Goal: Transaction & Acquisition: Purchase product/service

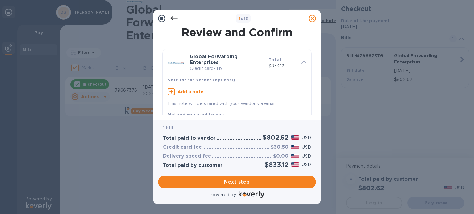
drag, startPoint x: 313, startPoint y: 47, endPoint x: 316, endPoint y: 58, distance: 12.2
click at [316, 58] on div "Review and Confirm Global Forwarding Enterprises Credit card • 1 bill Total $83…" at bounding box center [237, 73] width 168 height 93
click at [265, 119] on div "1 bill Total paid to vendor $802.62 USD Credit card fee $30.50 USD Delivery spe…" at bounding box center [237, 147] width 160 height 56
drag, startPoint x: 313, startPoint y: 58, endPoint x: 314, endPoint y: 67, distance: 8.8
click at [314, 67] on div "Review and Confirm Global Forwarding Enterprises Credit card • 1 bill Total $83…" at bounding box center [237, 71] width 158 height 88
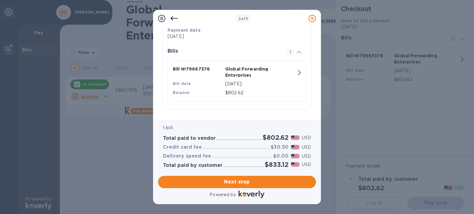
scroll to position [128, 0]
click at [251, 181] on span "Next step" at bounding box center [237, 181] width 148 height 7
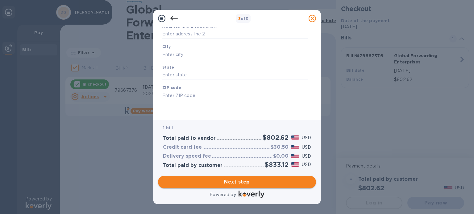
type input "United States"
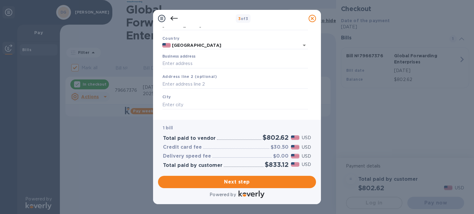
scroll to position [37, 0]
click at [186, 66] on input "Business address" at bounding box center [235, 63] width 146 height 9
paste input "100 N Main Unit 112"
click at [206, 63] on input "100 N Main Unit 112 bre" at bounding box center [235, 63] width 146 height 9
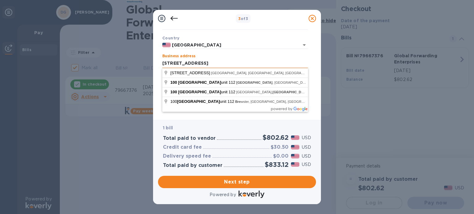
click at [210, 64] on input "100 N Main Unit 112 bre" at bounding box center [235, 63] width 146 height 9
click at [219, 62] on input "100 N Main Unit 112 bre" at bounding box center [235, 63] width 146 height 9
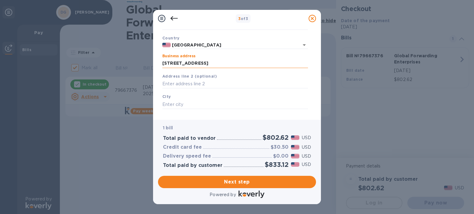
click at [174, 62] on input "100 N Main Unit 112 breckenridge co" at bounding box center [235, 63] width 146 height 9
click at [174, 62] on input "100 No Main Unit 112 breckenridge co" at bounding box center [235, 63] width 146 height 9
click at [178, 63] on input "100 No Main Unit 112 breckenridge co" at bounding box center [235, 63] width 146 height 9
click at [180, 62] on input "100 Nor Main Unit 112 breckenridge co" at bounding box center [235, 63] width 146 height 9
click at [182, 63] on input "100 Nort Main Unit 112 breckenridge co" at bounding box center [235, 63] width 146 height 9
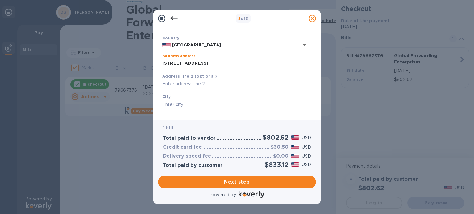
click at [265, 65] on input "100 North Main Unit 112 breckenridge co" at bounding box center [235, 63] width 146 height 9
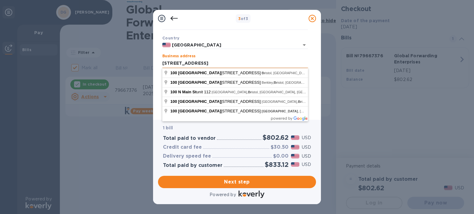
click at [198, 62] on input "100 North Main Unit 112 br" at bounding box center [235, 63] width 146 height 9
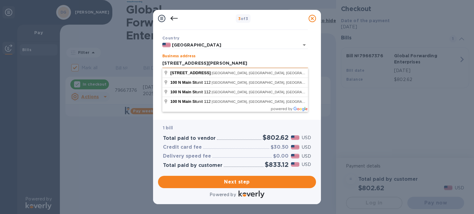
click at [197, 63] on input "100 North Main sUnit 112" at bounding box center [235, 63] width 146 height 9
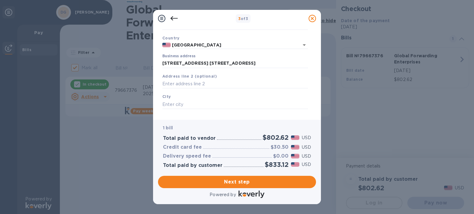
type input "100 North Main Street"
type input "Breckenridge"
type input "CO"
type input "80424"
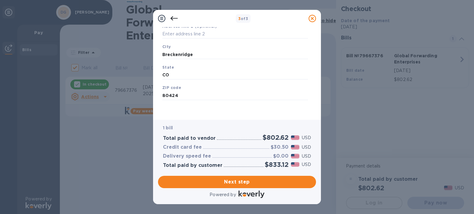
scroll to position [0, 0]
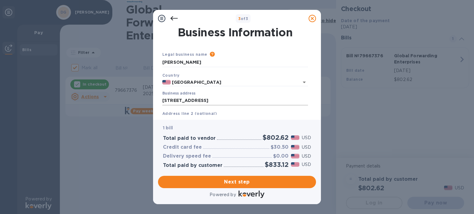
click at [213, 100] on input "100 North Main Street" at bounding box center [235, 100] width 146 height 9
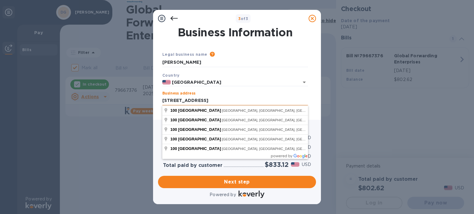
type input "100 North Main Street Unit 112"
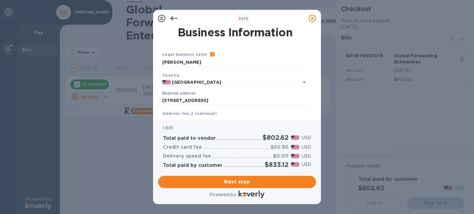
click at [258, 78] on div "Country United States" at bounding box center [235, 79] width 150 height 19
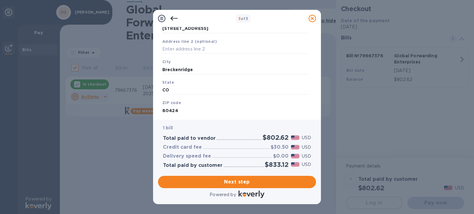
scroll to position [88, 0]
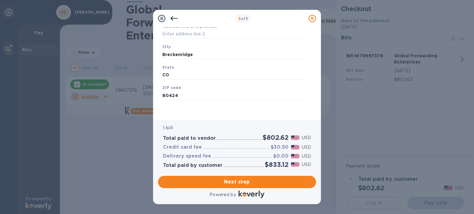
click at [201, 122] on div "1 bill Total paid to vendor $802.62 USD Credit card fee $30.50 USD Delivery spe…" at bounding box center [237, 146] width 158 height 53
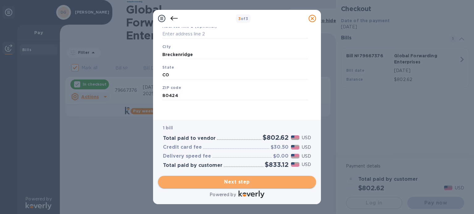
click at [237, 185] on span "Next step" at bounding box center [237, 181] width 148 height 7
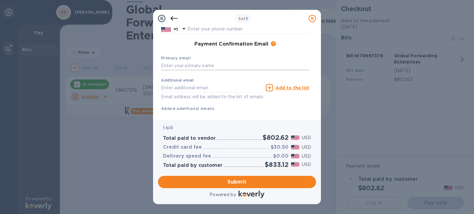
click at [205, 68] on input "text" at bounding box center [235, 65] width 148 height 9
paste input "Lacey Kirwan"
type input "Lacey Kirwan"
drag, startPoint x: 196, startPoint y: 65, endPoint x: 139, endPoint y: 61, distance: 56.9
click at [139, 61] on div "3 of 3 Payment Contact Information First name Last name Phone number +1 Payment…" at bounding box center [237, 107] width 474 height 214
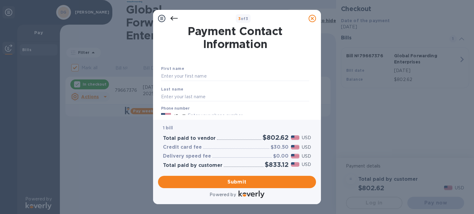
scroll to position [1, 0]
click at [191, 73] on input "text" at bounding box center [235, 76] width 148 height 9
paste input "Lacey Kirwan"
drag, startPoint x: 192, startPoint y: 75, endPoint x: 168, endPoint y: 100, distance: 34.7
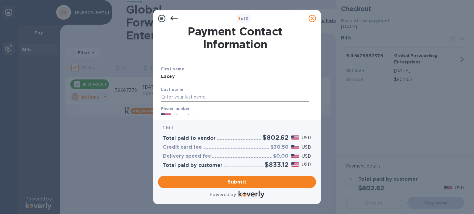
click at [168, 100] on div "First name Lacey Last name Phone number +1 Payment Confirmation Email The added…" at bounding box center [234, 132] width 153 height 138
type input "Lacey"
click at [168, 100] on input "text" at bounding box center [235, 96] width 148 height 9
paste input "Kirwan"
type input "Kirwan"
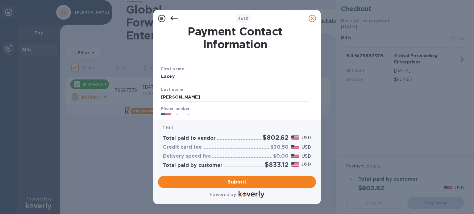
click at [205, 90] on div "Last name Kirwan" at bounding box center [234, 94] width 153 height 21
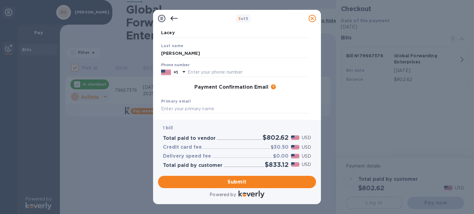
scroll to position [53, 0]
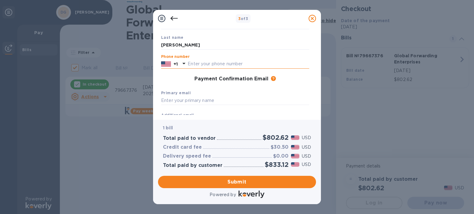
click at [194, 64] on input "text" at bounding box center [247, 63] width 121 height 9
paste input "3204919694"
type input "3204919694"
click at [201, 98] on input "text" at bounding box center [235, 100] width 148 height 9
paste input "pascoelacey74@gmail.com"
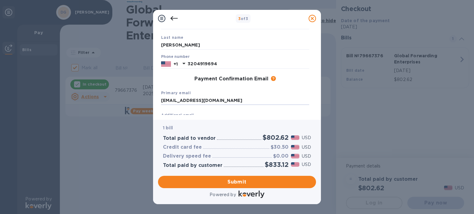
type input "pascoelacey74@gmail.com"
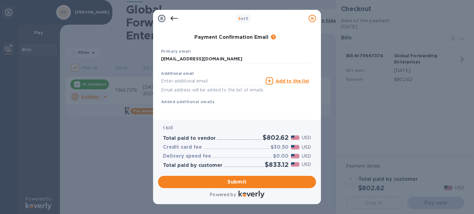
scroll to position [102, 0]
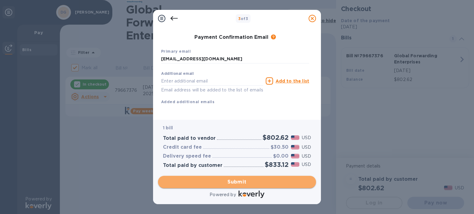
click at [233, 178] on span "Submit" at bounding box center [237, 181] width 148 height 7
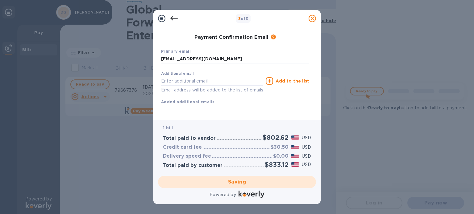
checkbox input "false"
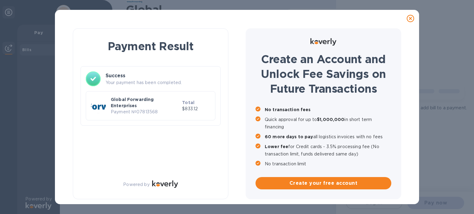
scroll to position [0, 0]
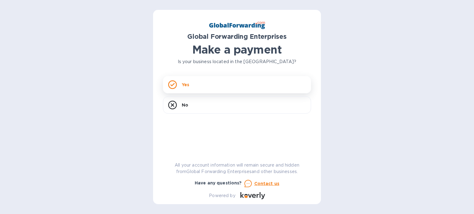
click at [185, 82] on p "Yes" at bounding box center [185, 85] width 7 height 6
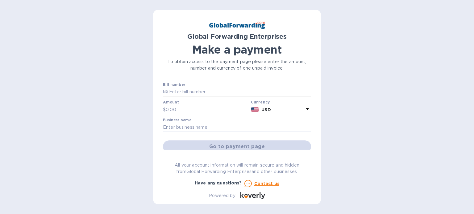
click at [184, 91] on input "text" at bounding box center [239, 92] width 143 height 9
paste input "79664563"
click at [191, 91] on input "796645637," at bounding box center [239, 92] width 143 height 9
paste input "79647161"
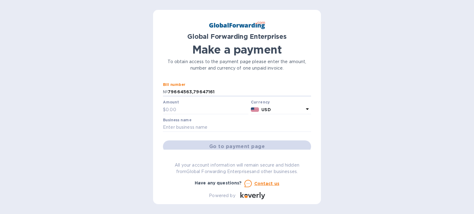
type input "79664563,79647161"
click at [170, 111] on input "text" at bounding box center [207, 109] width 83 height 9
type input "428.72"
click at [189, 129] on input "text" at bounding box center [237, 127] width 148 height 9
paste input "Real Soda Midwest Inc"
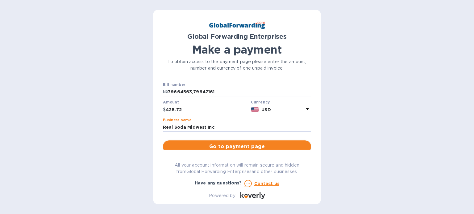
type input "Real Soda Midwest Inc"
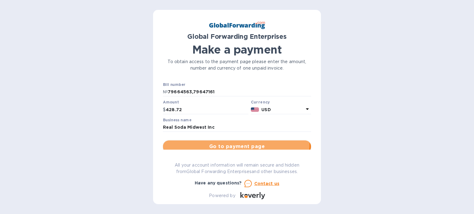
click at [210, 142] on button "Go to payment page" at bounding box center [237, 147] width 148 height 12
